Goal: Browse casually

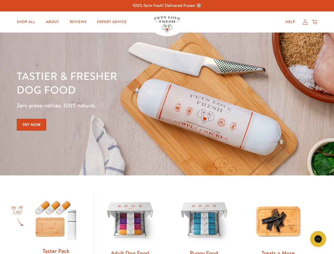
click at [167, 127] on div "Tastier & fresher dog food Zero preservatives. 100% natural. Try Now" at bounding box center [117, 104] width 200 height 70
click at [318, 239] on icon "Gorgias live chat" at bounding box center [317, 238] width 5 height 5
